Goal: Information Seeking & Learning: Check status

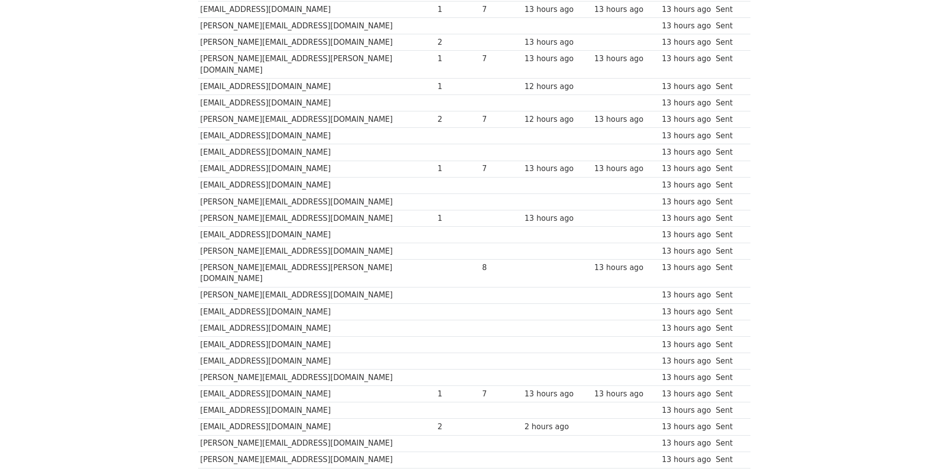
scroll to position [2985, 0]
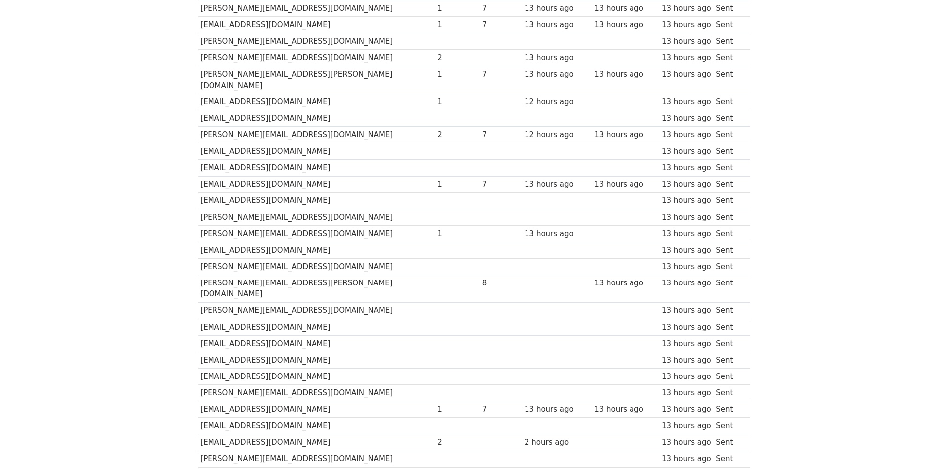
drag, startPoint x: 727, startPoint y: 315, endPoint x: 202, endPoint y: 322, distance: 524.9
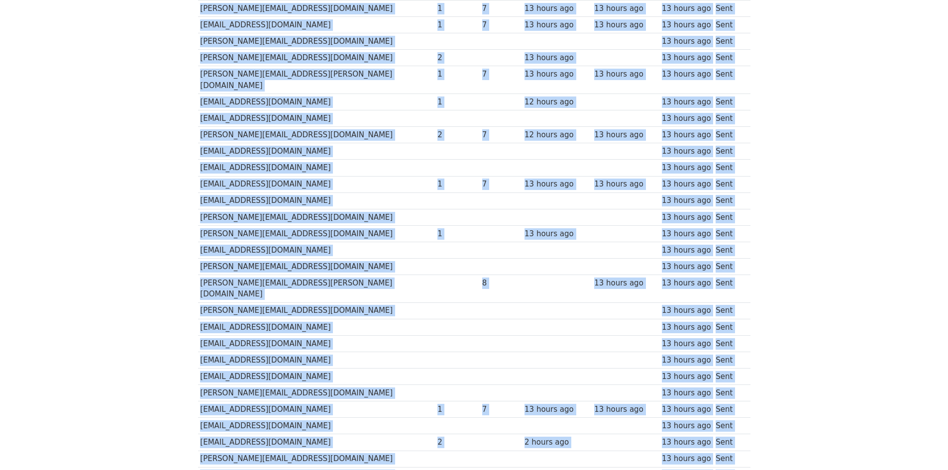
drag, startPoint x: 224, startPoint y: 315, endPoint x: 318, endPoint y: 319, distance: 94.1
click at [318, 319] on div "Recipient ↑ ↓ Opens ↑ ↓ Clicks ↑ ↓ Last opened ↑ ↓ Last clicked ↑ ↓ Sent ↑ ↓ St…" at bounding box center [474, 245] width 567 height 6173
drag, startPoint x: 197, startPoint y: 316, endPoint x: 310, endPoint y: 319, distance: 113.0
click at [310, 319] on div "Recipient ↑ ↓ Opens ↑ ↓ Clicks ↑ ↓ Last opened ↑ ↓ Last clicked ↑ ↓ Sent ↑ ↓ St…" at bounding box center [474, 245] width 567 height 6173
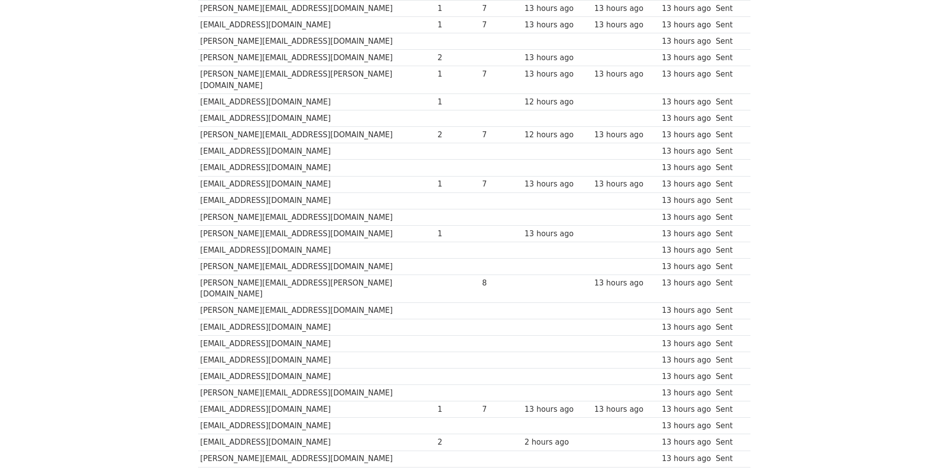
drag, startPoint x: 313, startPoint y: 318, endPoint x: 200, endPoint y: 318, distance: 112.4
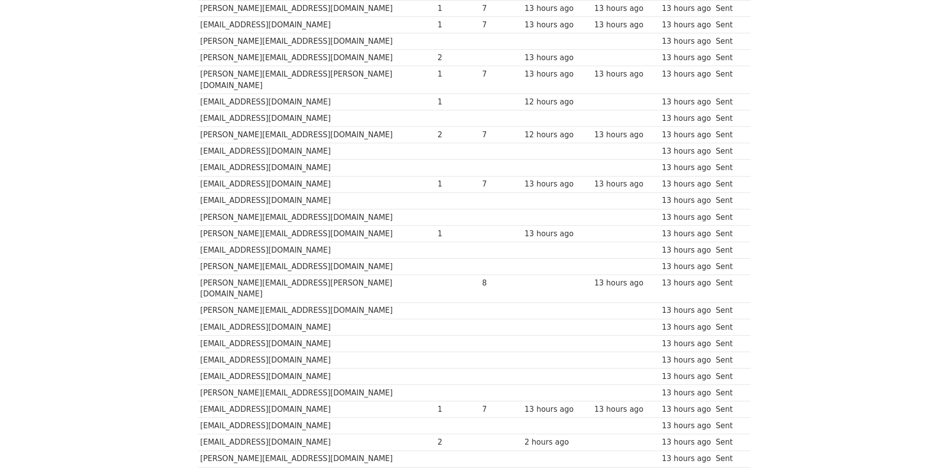
drag, startPoint x: 577, startPoint y: 316, endPoint x: 733, endPoint y: 315, distance: 156.2
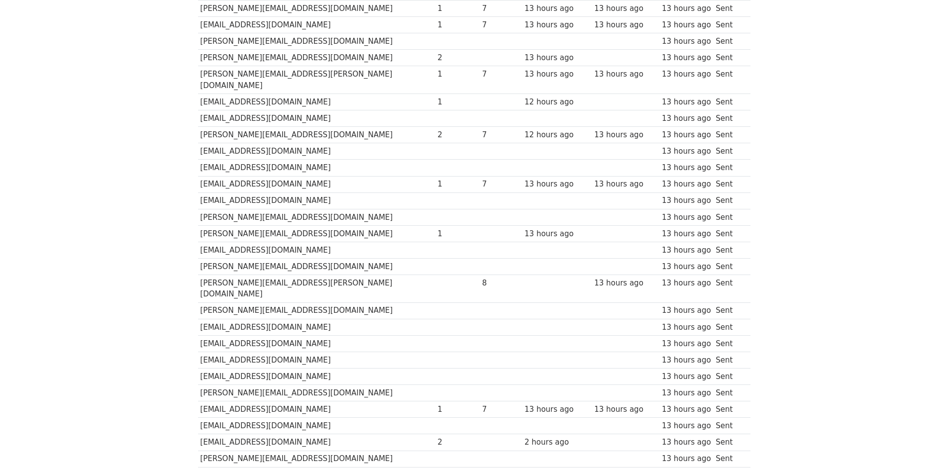
drag, startPoint x: 733, startPoint y: 315, endPoint x: 200, endPoint y: 318, distance: 532.8
drag, startPoint x: 741, startPoint y: 316, endPoint x: 211, endPoint y: 313, distance: 529.9
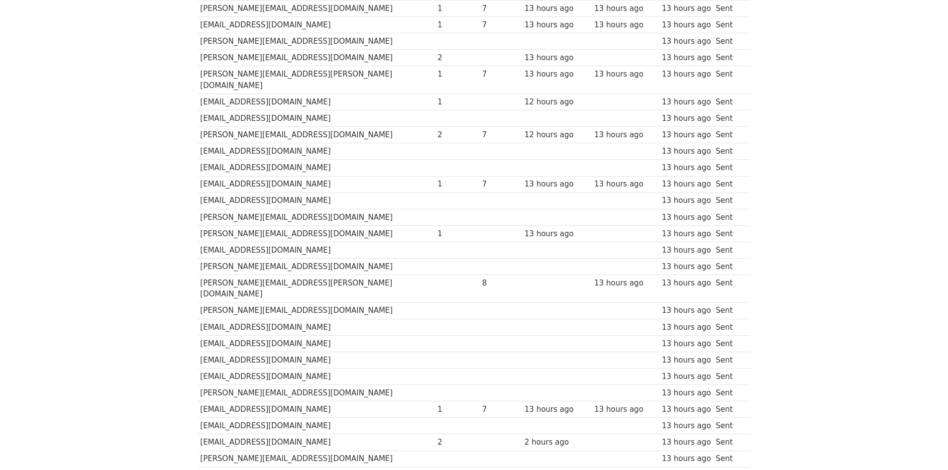
scroll to position [2935, 0]
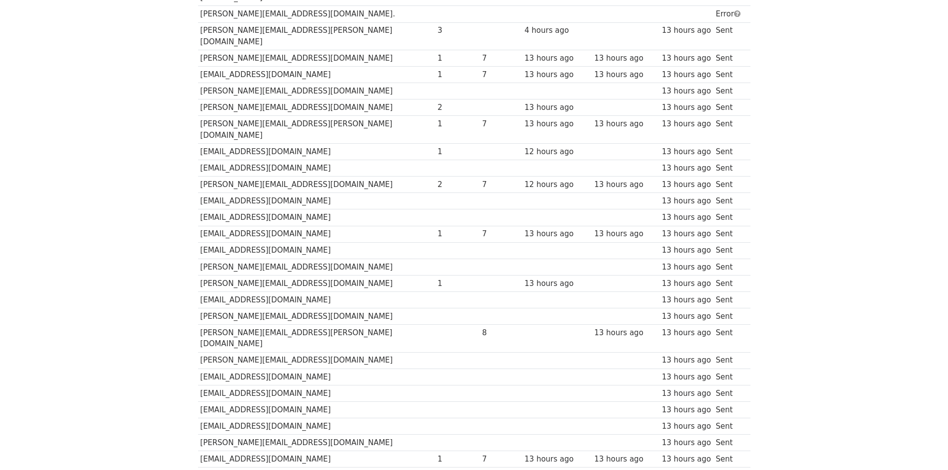
click at [184, 363] on body "MergeMail Campaigns Templates Reports Open Gmail Daily emails left: 5 Help smil…" at bounding box center [474, 253] width 948 height 6377
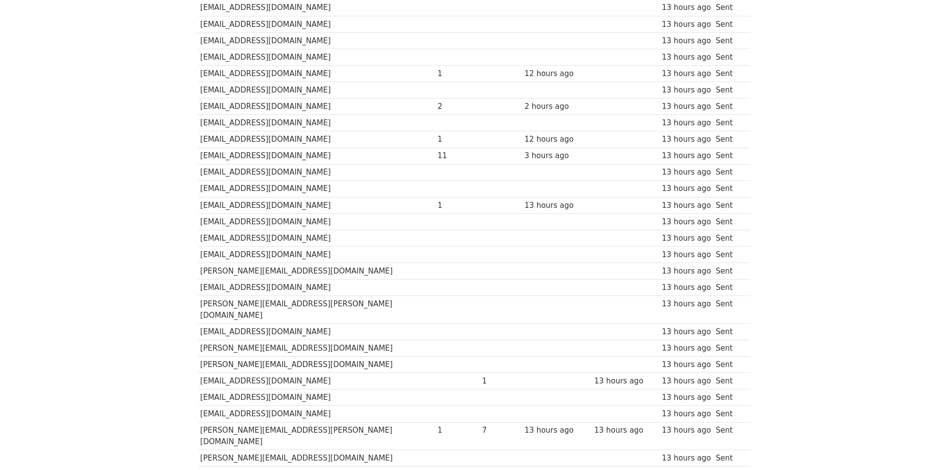
scroll to position [0, 0]
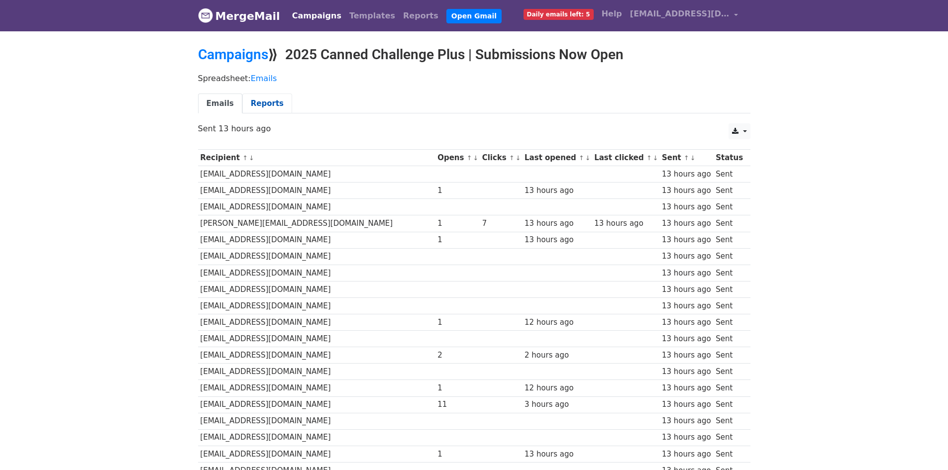
click at [250, 97] on link "Reports" at bounding box center [267, 104] width 50 height 20
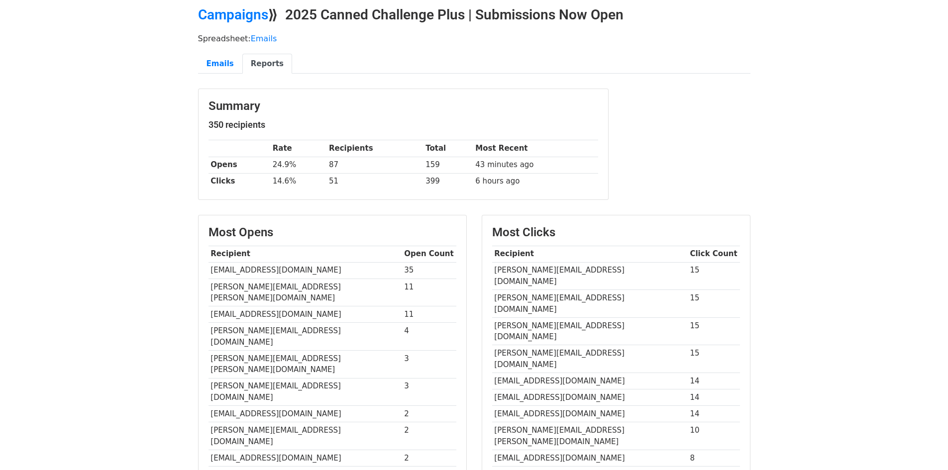
scroll to position [36, 0]
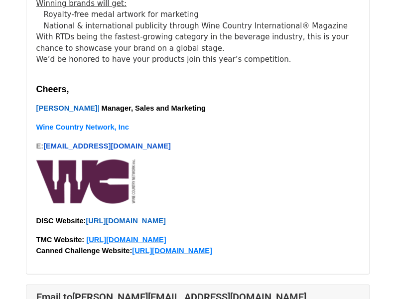
scroll to position [677, 0]
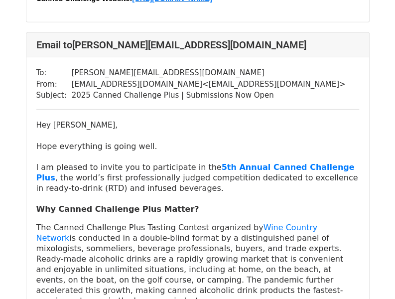
scroll to position [927, 0]
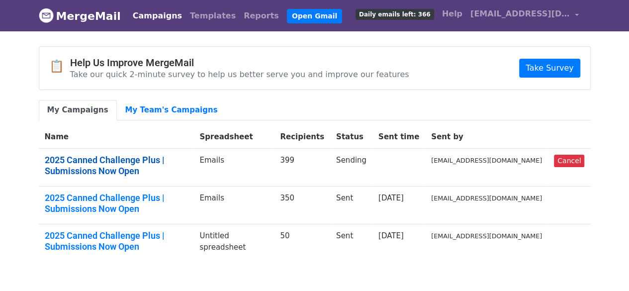
click at [121, 166] on link "2025 Canned Challenge Plus | Submissions Now Open" at bounding box center [116, 165] width 143 height 21
